Goal: Check status: Check status

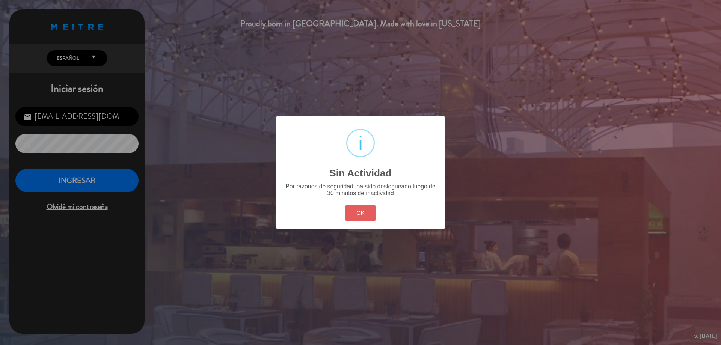
click at [368, 218] on button "OK" at bounding box center [360, 213] width 30 height 16
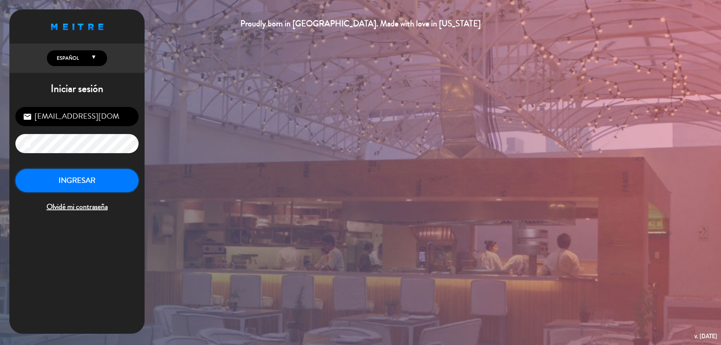
click at [103, 179] on button "INGRESAR" at bounding box center [76, 181] width 123 height 24
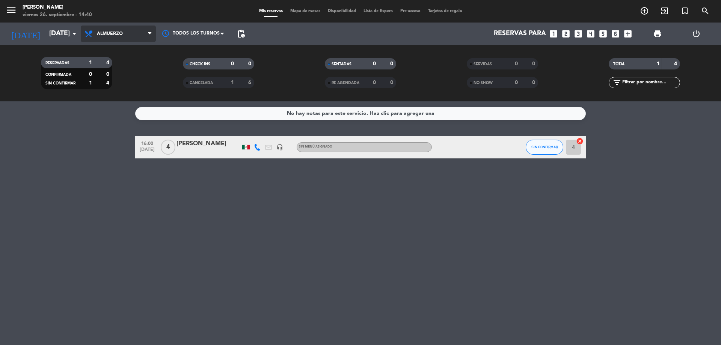
click at [117, 38] on span "Almuerzo" at bounding box center [118, 34] width 75 height 17
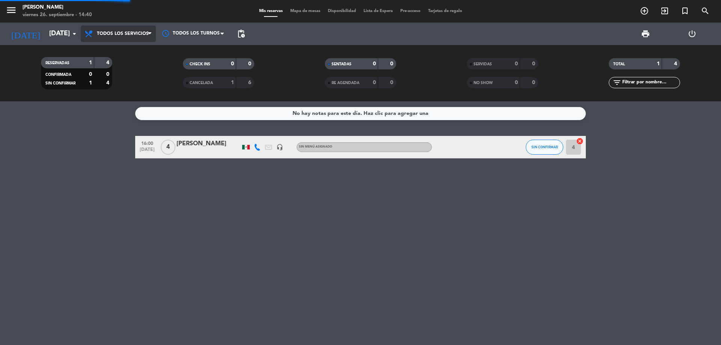
click at [124, 54] on div "menu [PERSON_NAME][DATE] 26. septiembre - 14:40 Mis reservas Mapa de mesas Disp…" at bounding box center [360, 50] width 721 height 101
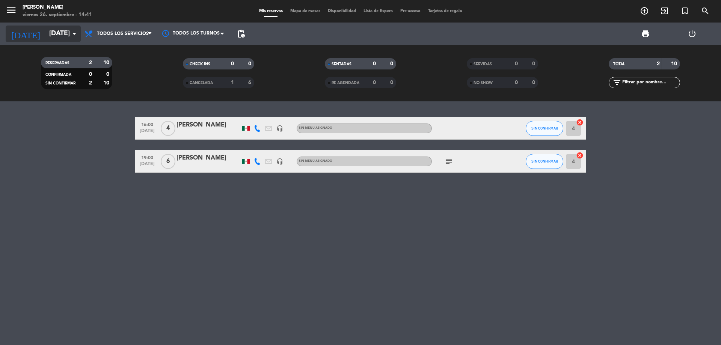
click at [69, 33] on input "[DATE]" at bounding box center [88, 33] width 87 height 15
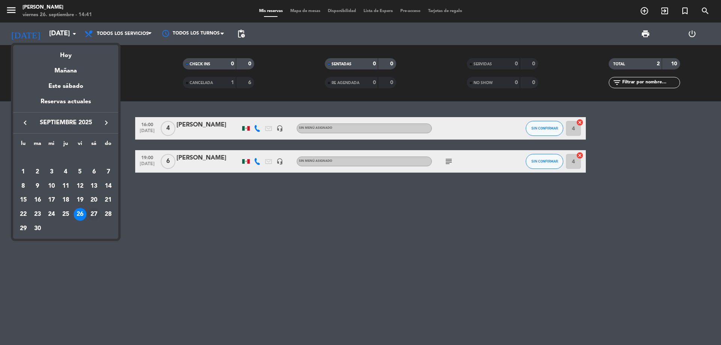
click at [93, 212] on div "27" at bounding box center [93, 214] width 13 height 13
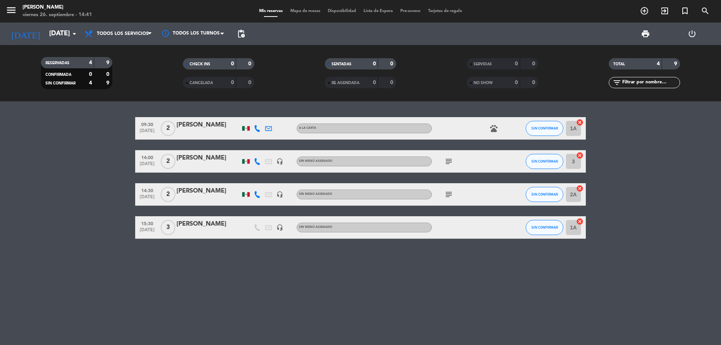
click at [453, 158] on span "subject" at bounding box center [448, 161] width 11 height 9
click at [450, 160] on icon "subject" at bounding box center [448, 161] width 9 height 9
click at [446, 196] on icon "subject" at bounding box center [448, 194] width 9 height 9
click at [448, 159] on icon "subject" at bounding box center [448, 161] width 9 height 9
click at [62, 32] on input "[DATE]" at bounding box center [88, 33] width 87 height 15
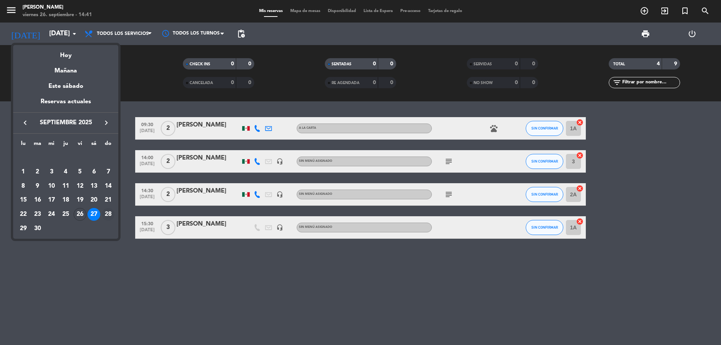
click at [105, 214] on div "28" at bounding box center [108, 214] width 13 height 13
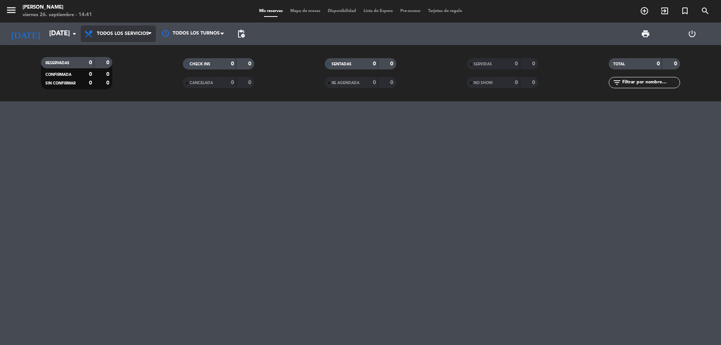
click at [118, 33] on span "Todos los servicios" at bounding box center [123, 33] width 52 height 5
click at [124, 49] on div "menu [PERSON_NAME][DATE] 26. septiembre - 14:41 Mis reservas Mapa de mesas Disp…" at bounding box center [360, 50] width 721 height 101
click at [60, 35] on input "[DATE]" at bounding box center [88, 33] width 87 height 15
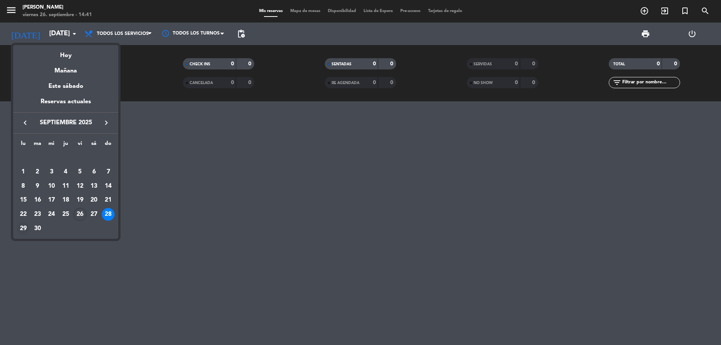
click at [27, 223] on td "29" at bounding box center [23, 228] width 14 height 14
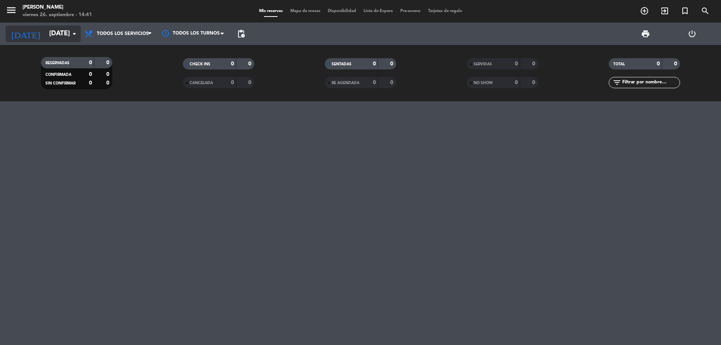
click at [51, 35] on input "[DATE]" at bounding box center [88, 33] width 87 height 15
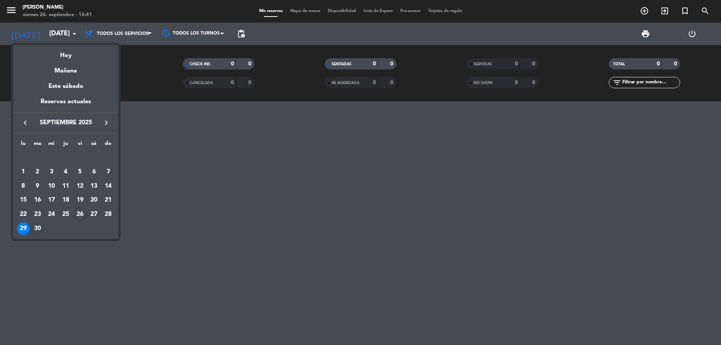
click at [39, 227] on div "30" at bounding box center [37, 228] width 13 height 13
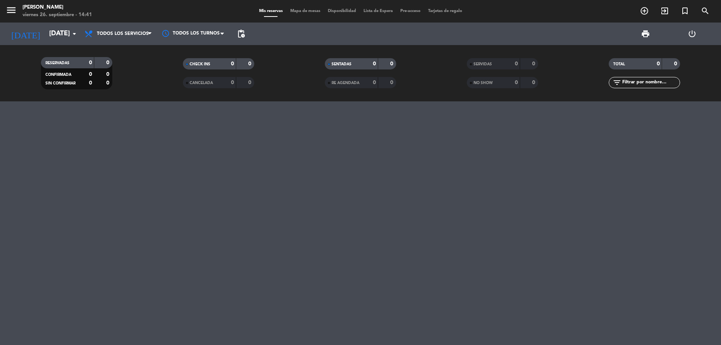
type input "[DATE]"
